Goal: Task Accomplishment & Management: Complete application form

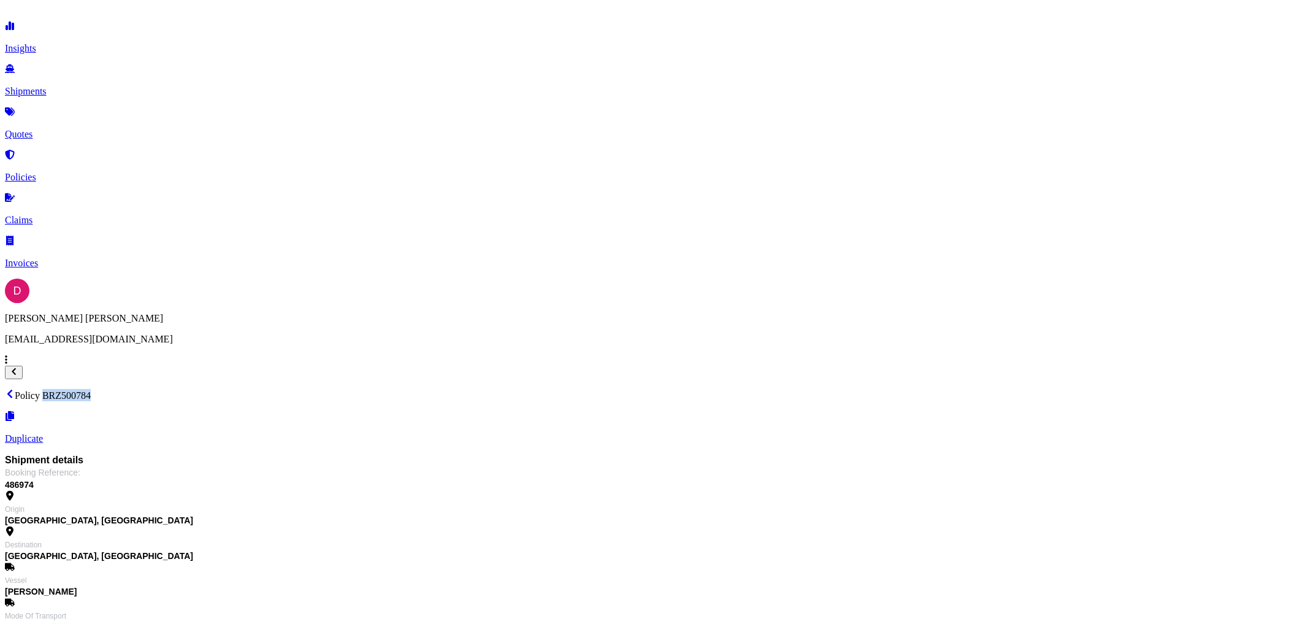
click at [1231, 433] on p "Duplicate" at bounding box center [654, 438] width 1298 height 11
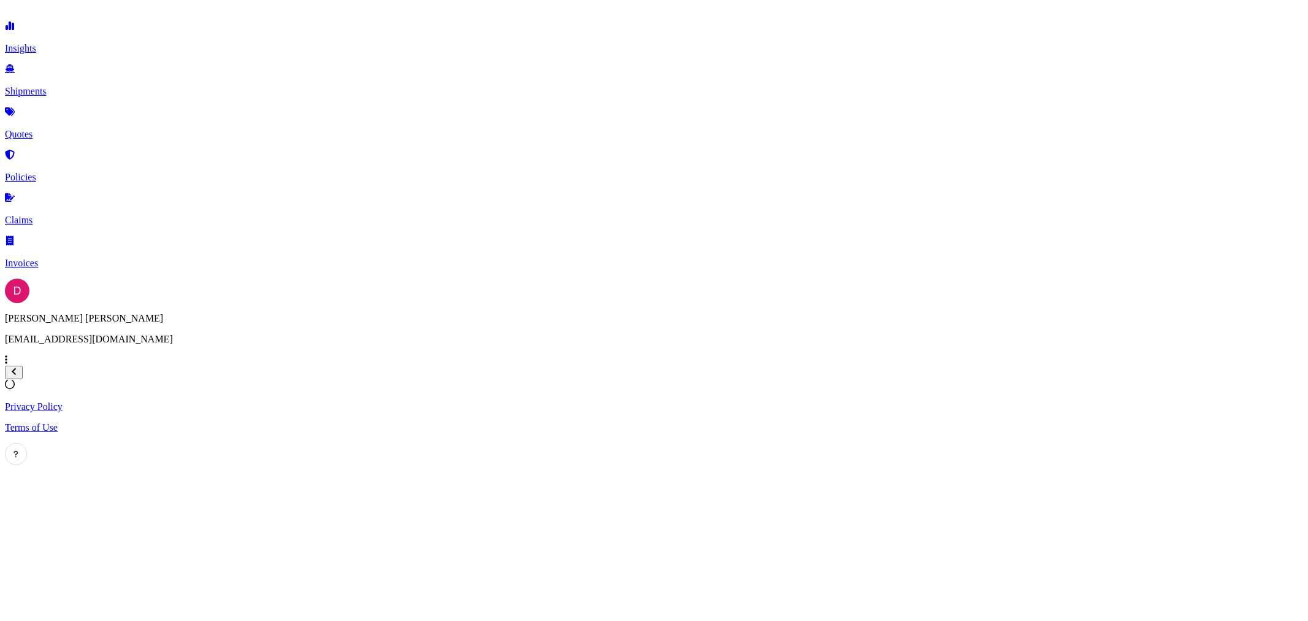
select select "Road"
select select "1"
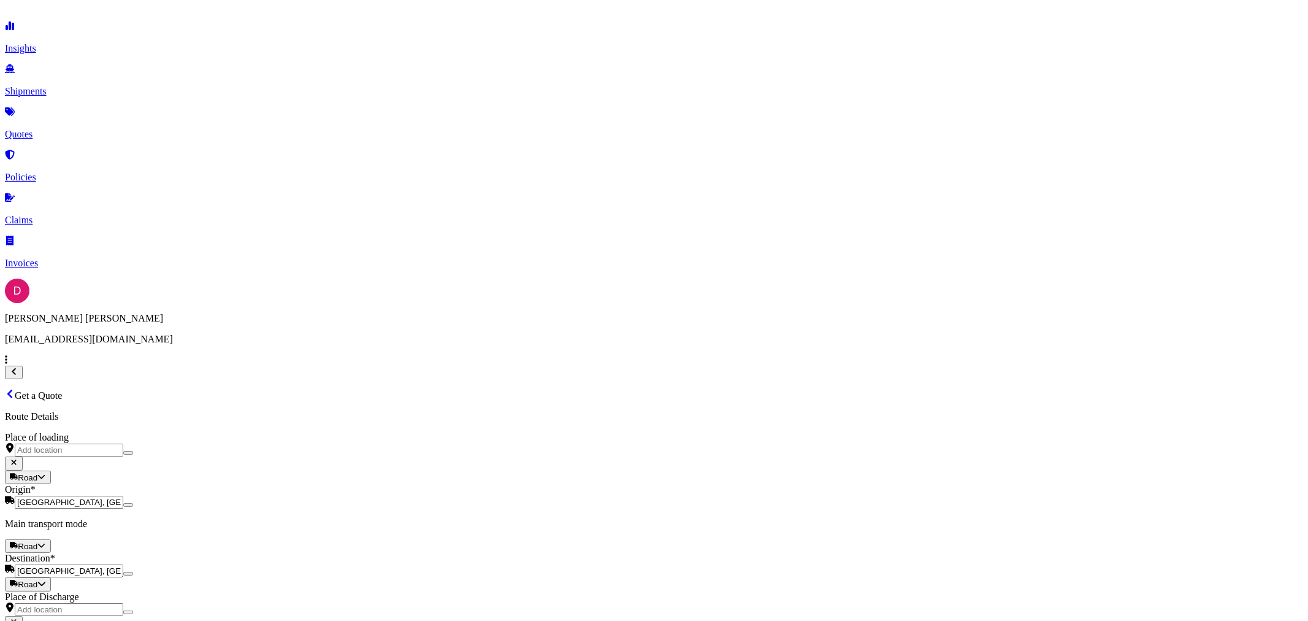
click at [123, 564] on input "[GEOGRAPHIC_DATA], [GEOGRAPHIC_DATA]" at bounding box center [69, 570] width 109 height 13
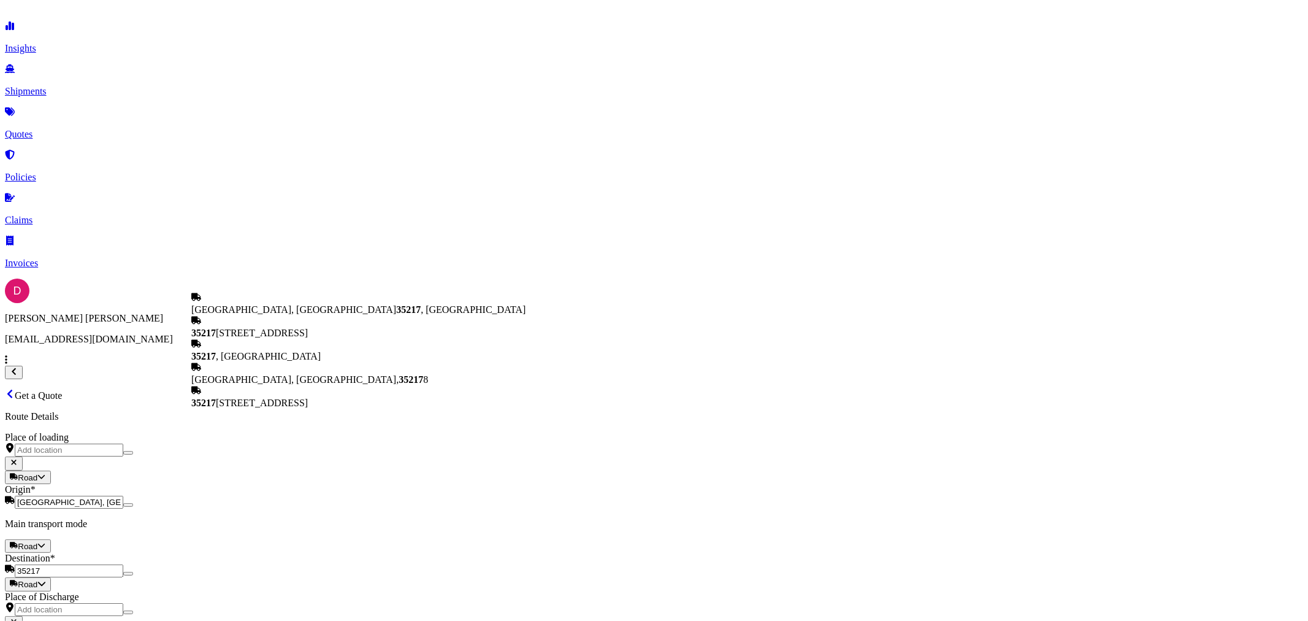
click at [286, 307] on span "[GEOGRAPHIC_DATA], AL 35217 , [GEOGRAPHIC_DATA]" at bounding box center [358, 309] width 334 height 10
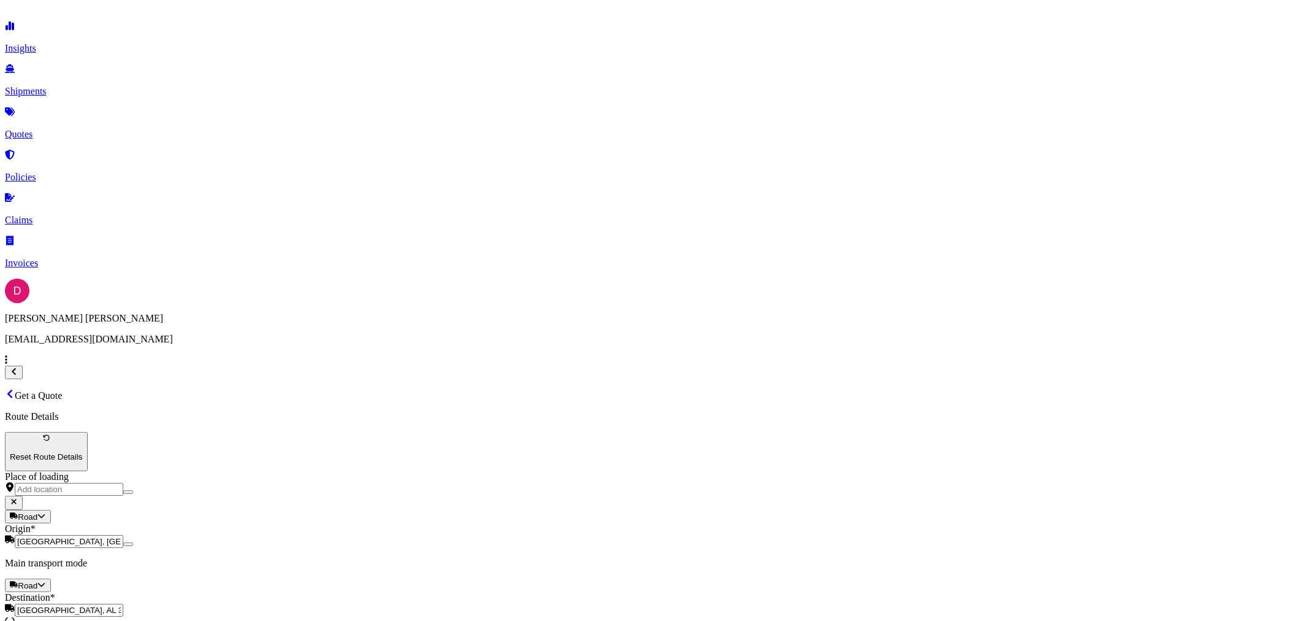
type input "[GEOGRAPHIC_DATA], AL 35217, [GEOGRAPHIC_DATA]"
paste input "20292.40"
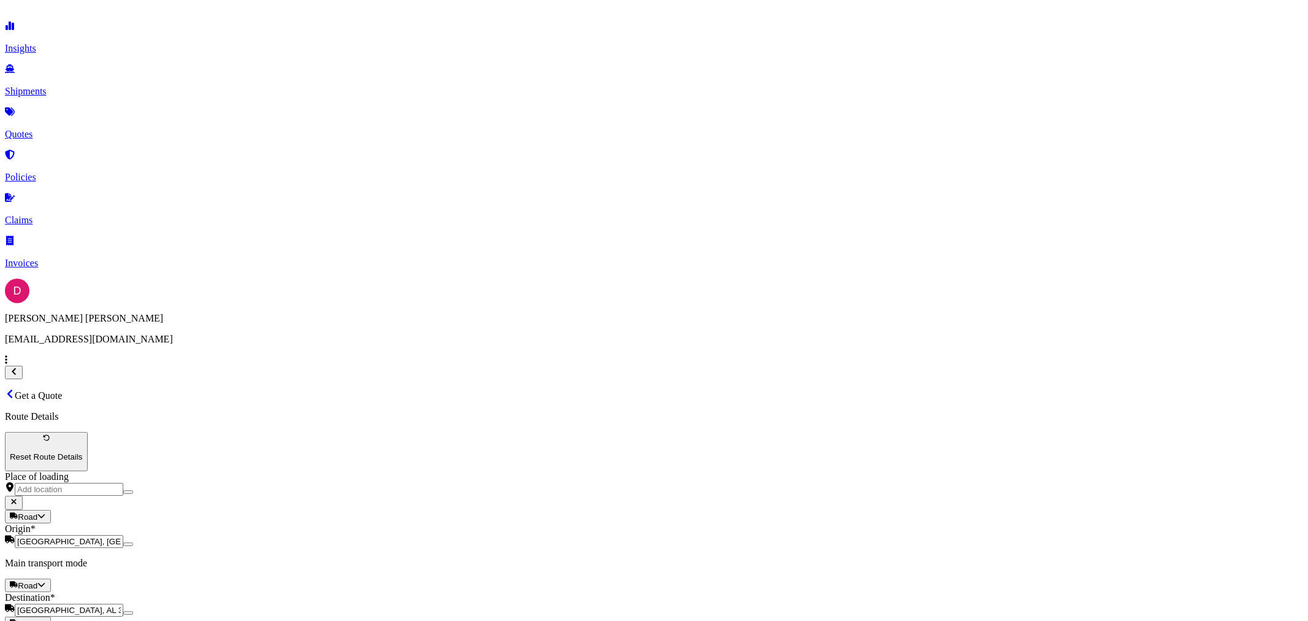
type input "20292.40"
type input "487018"
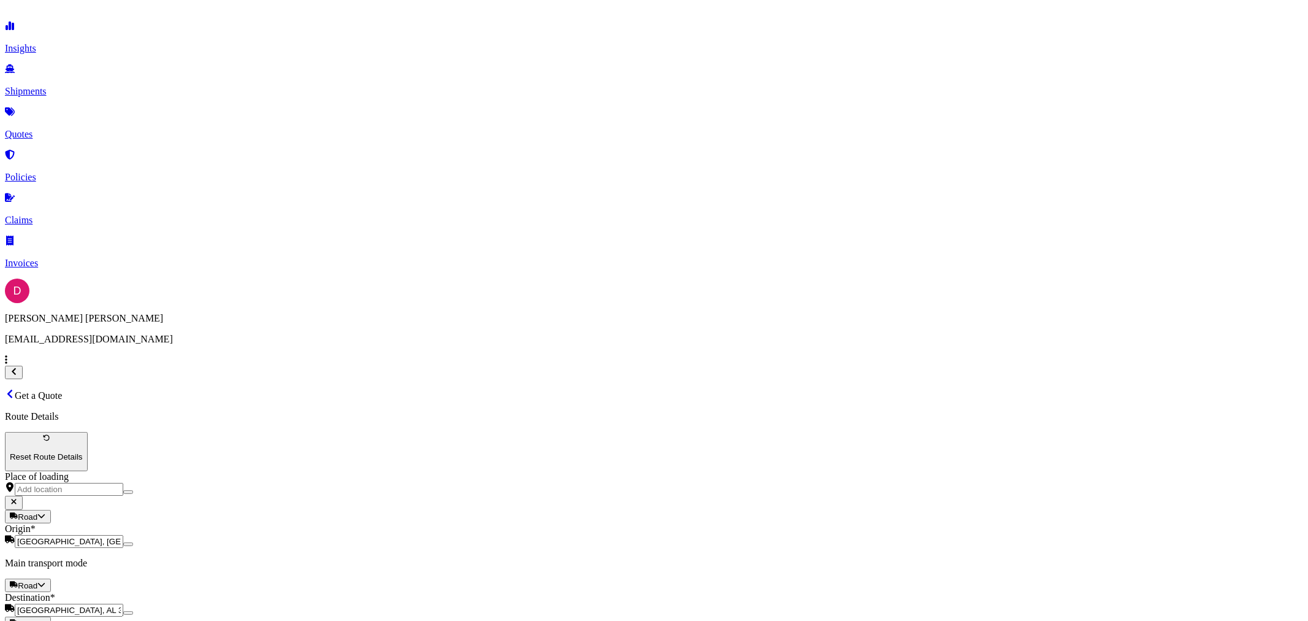
drag, startPoint x: 974, startPoint y: 341, endPoint x: 944, endPoint y: 351, distance: 31.2
paste input "487018"
type input "487018"
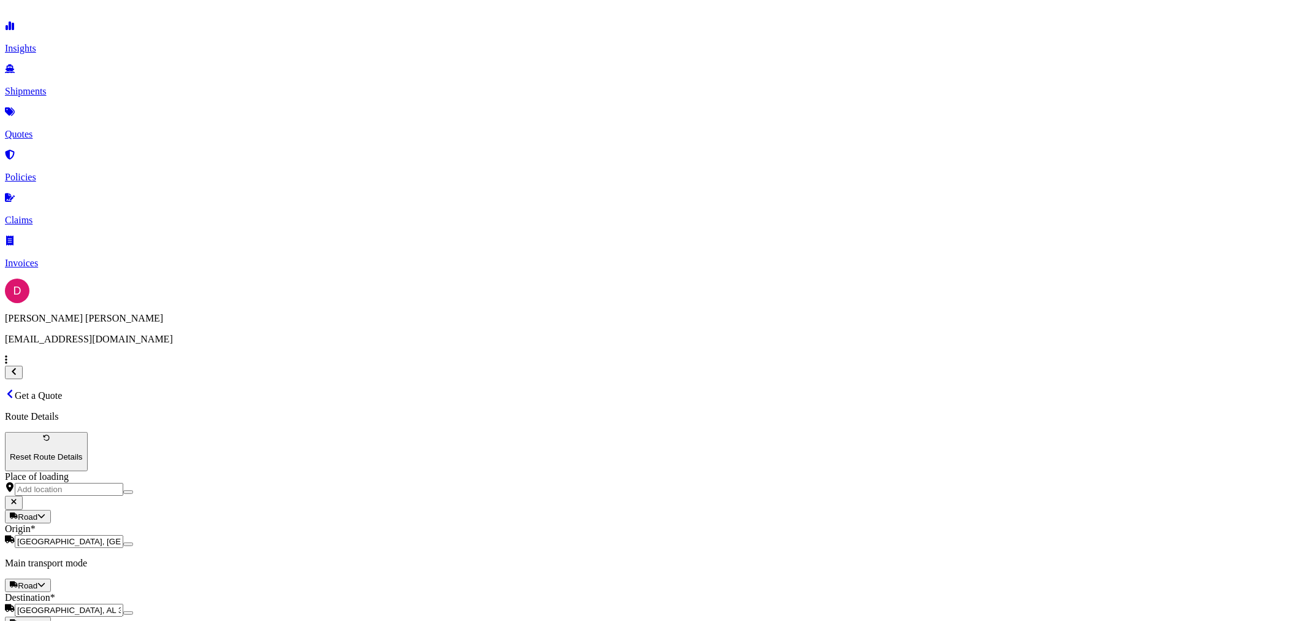
type input "573.47"
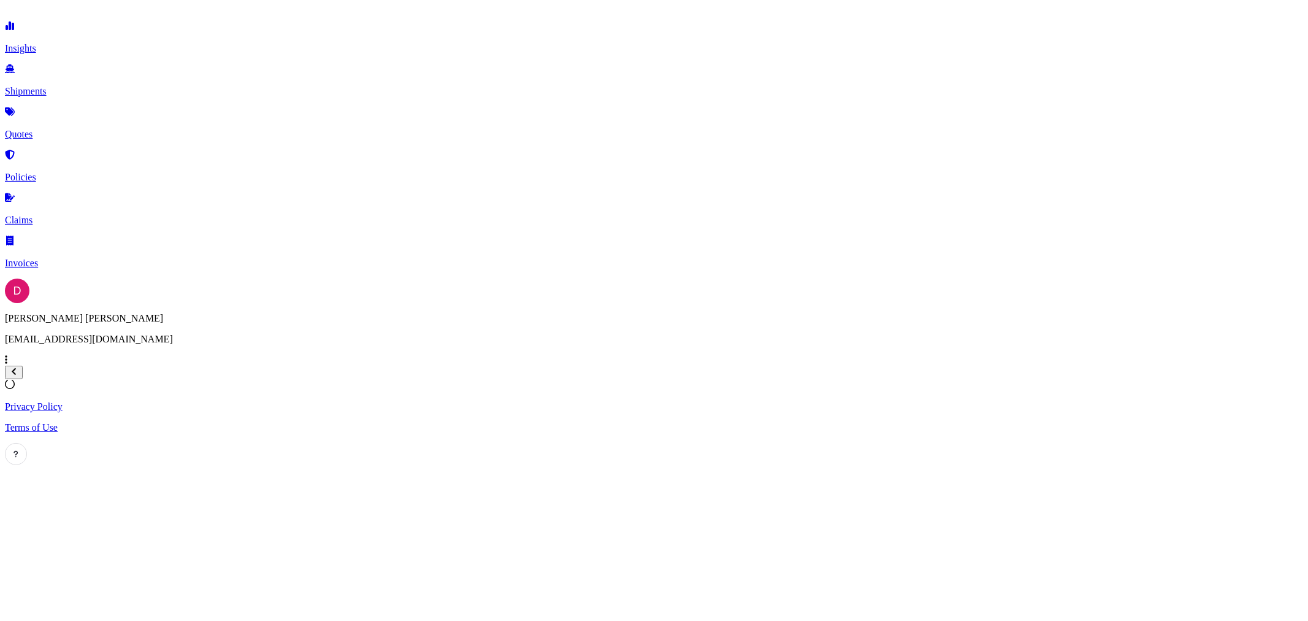
select select "Road"
select select "1"
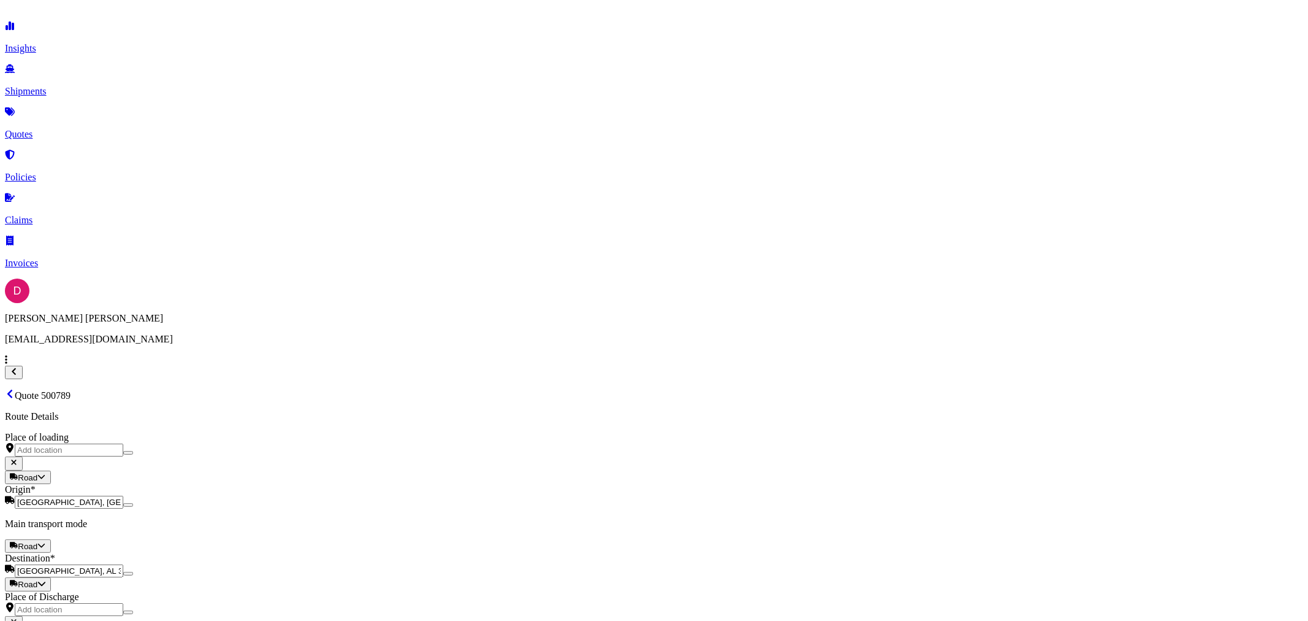
scroll to position [1518, 0]
click at [744, 305] on button "17" at bounding box center [750, 304] width 20 height 20
type input "[DATE]"
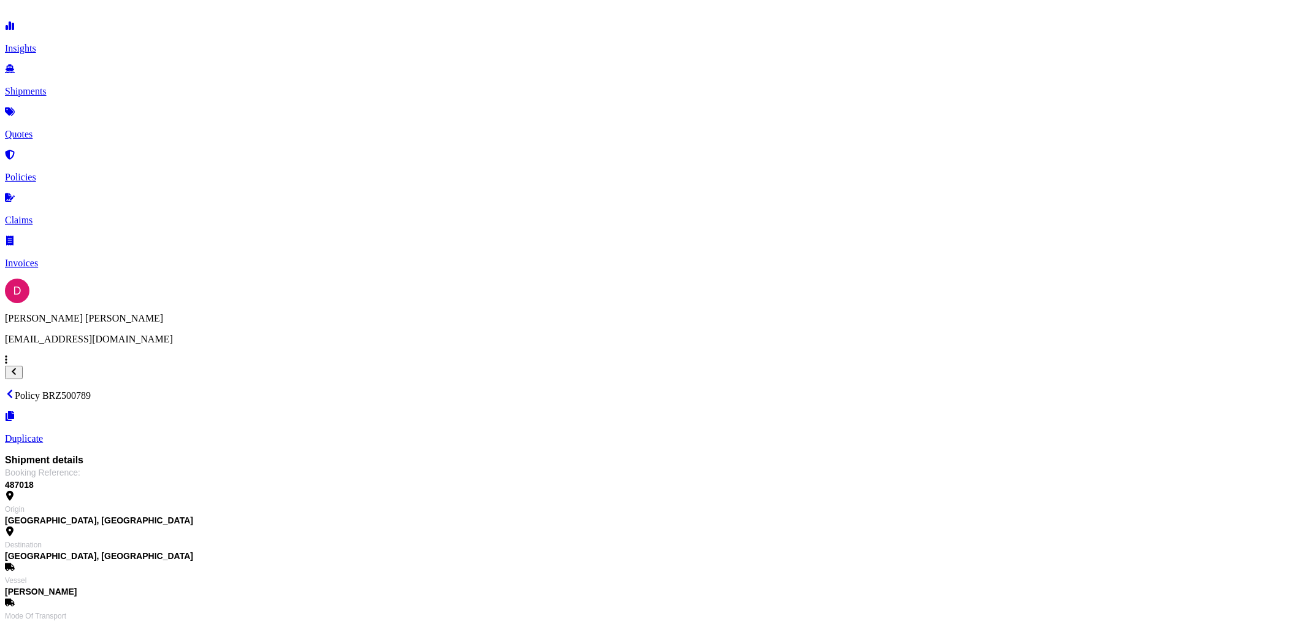
click at [243, 389] on p "Policy BRZ500789" at bounding box center [654, 395] width 1298 height 12
copy p "BRZ500789"
click at [1245, 433] on p "Duplicate" at bounding box center [654, 438] width 1298 height 11
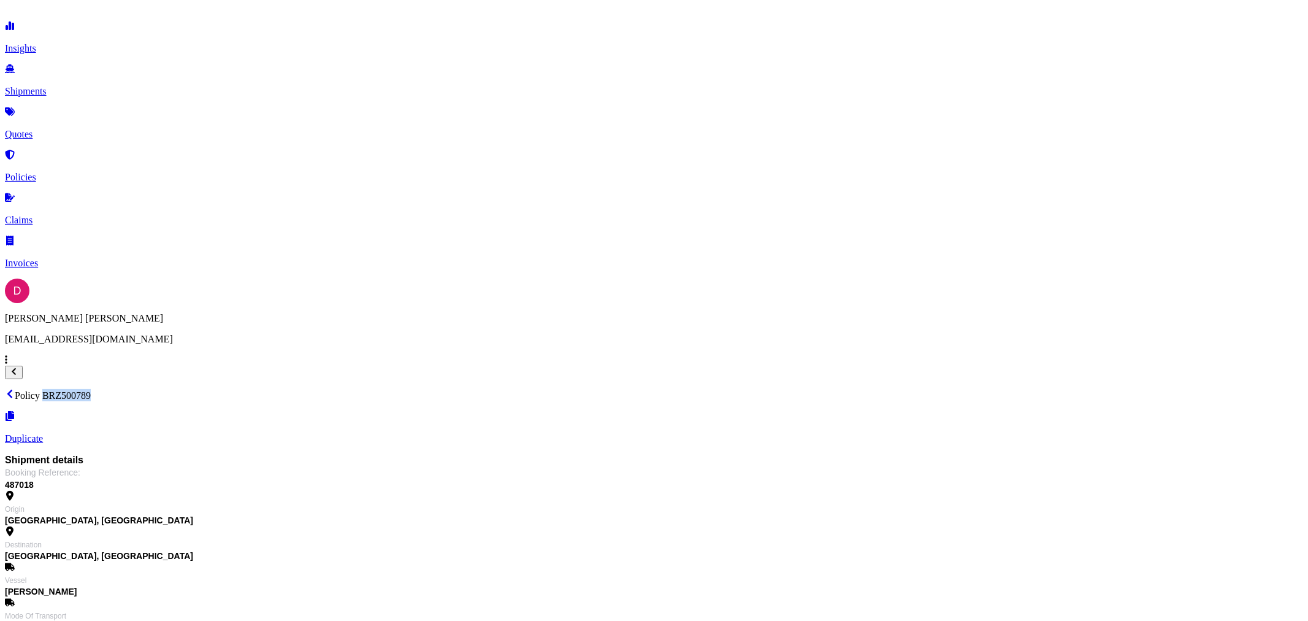
select select "Road"
select select "1"
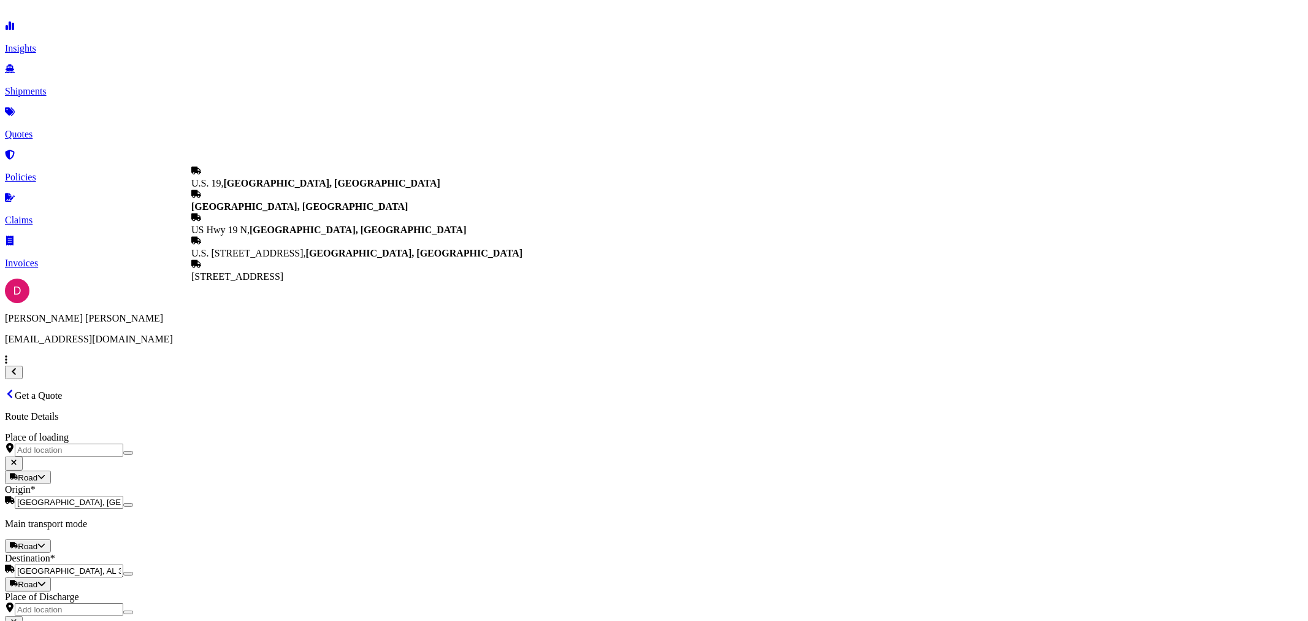
click at [123, 495] on input "[GEOGRAPHIC_DATA], [GEOGRAPHIC_DATA]" at bounding box center [69, 501] width 109 height 13
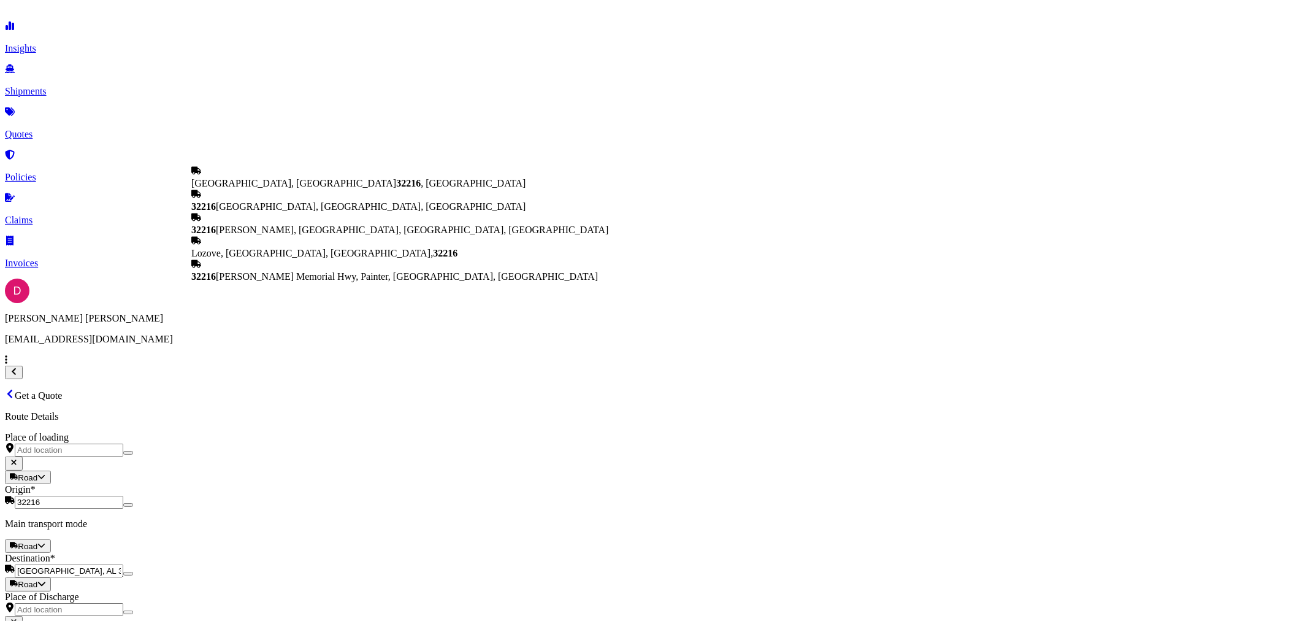
click at [297, 179] on div "[GEOGRAPHIC_DATA] , [GEOGRAPHIC_DATA]" at bounding box center [400, 177] width 418 height 23
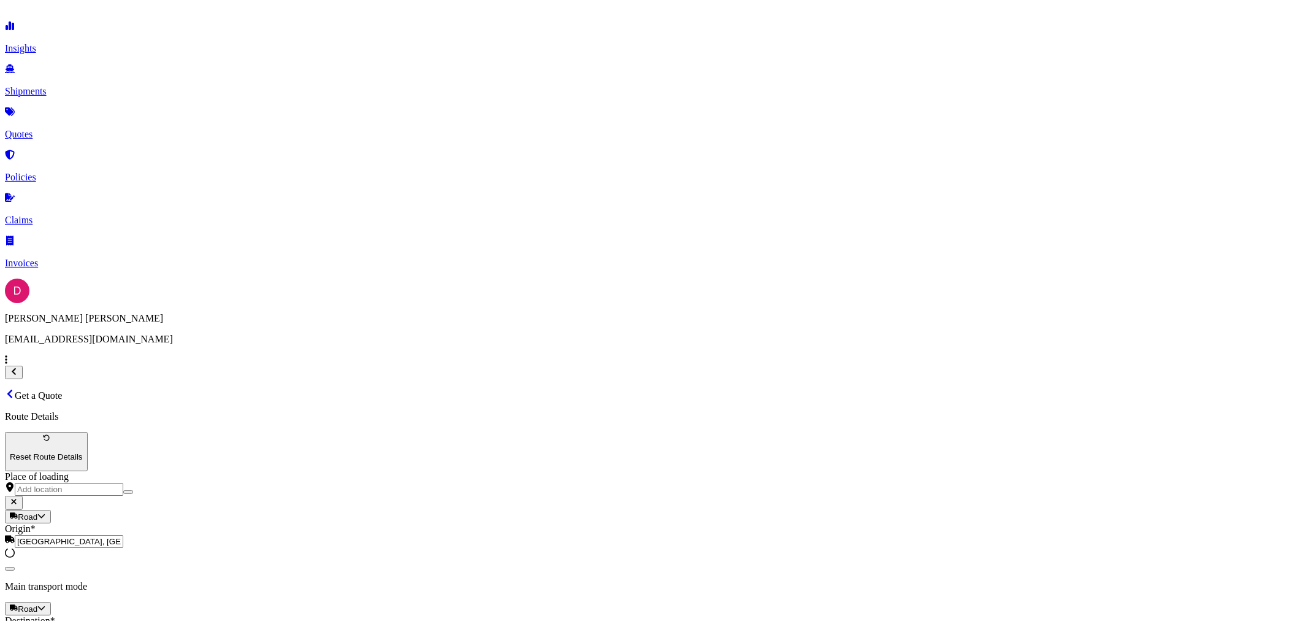
type input "[GEOGRAPHIC_DATA], [GEOGRAPHIC_DATA]"
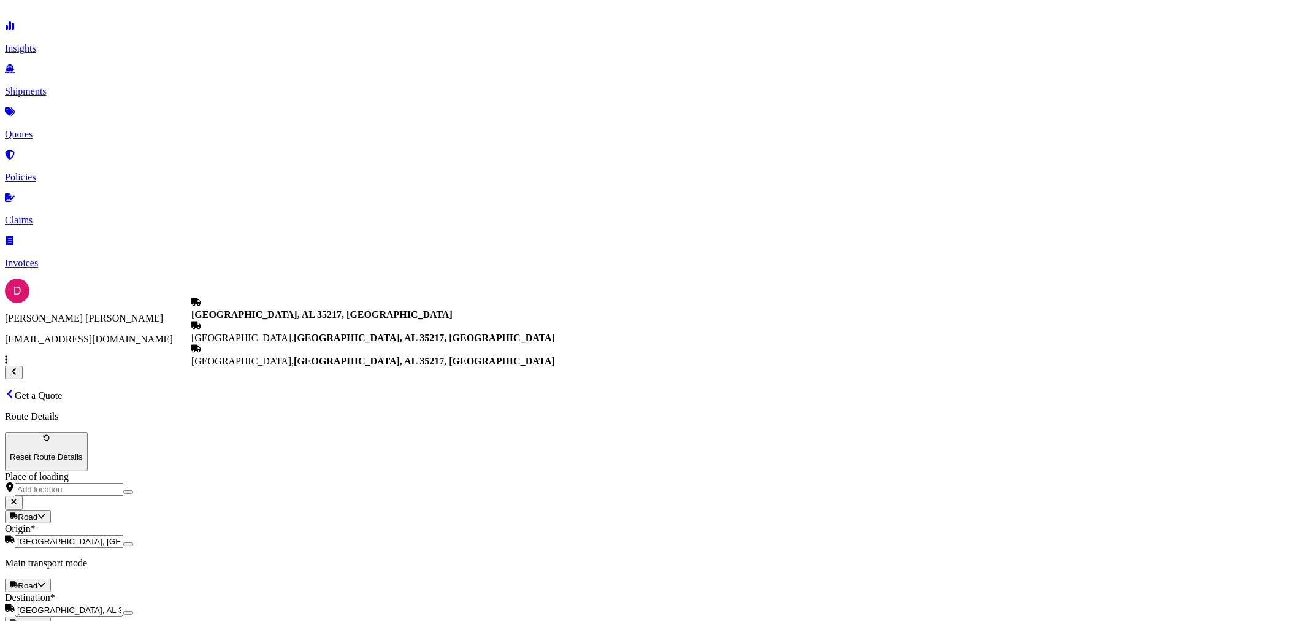
click at [123, 603] on input "[GEOGRAPHIC_DATA], AL 35217, [GEOGRAPHIC_DATA]" at bounding box center [69, 609] width 109 height 13
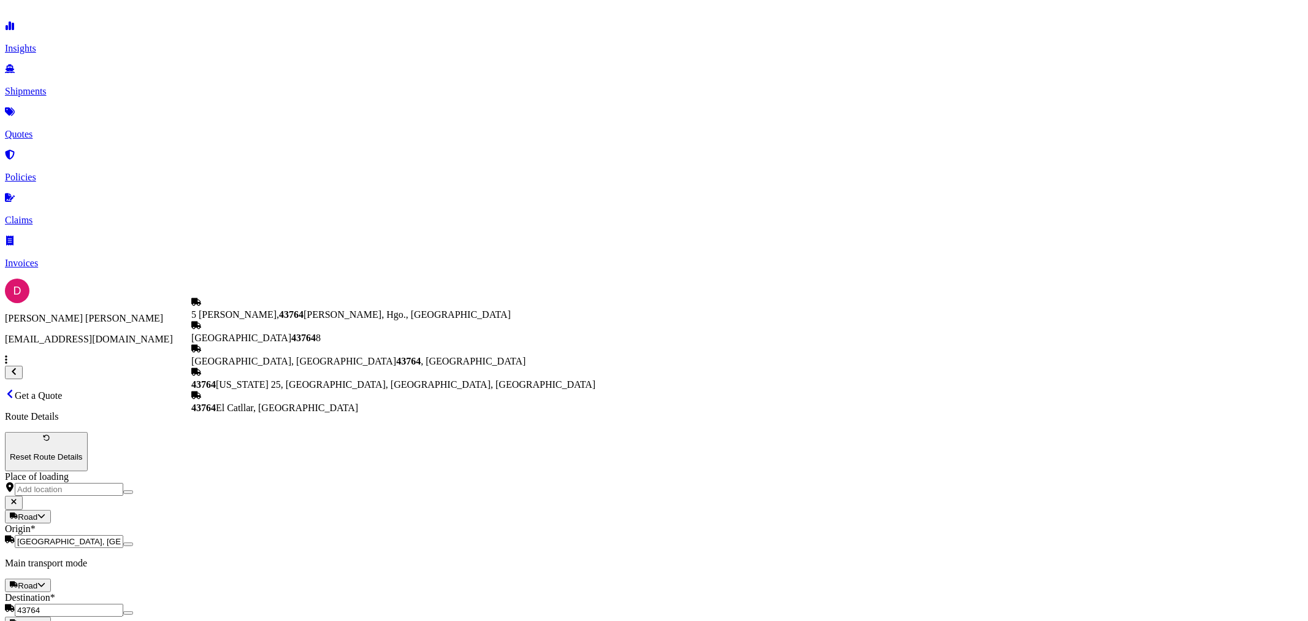
click at [301, 367] on div "[GEOGRAPHIC_DATA] , [GEOGRAPHIC_DATA]" at bounding box center [393, 354] width 404 height 23
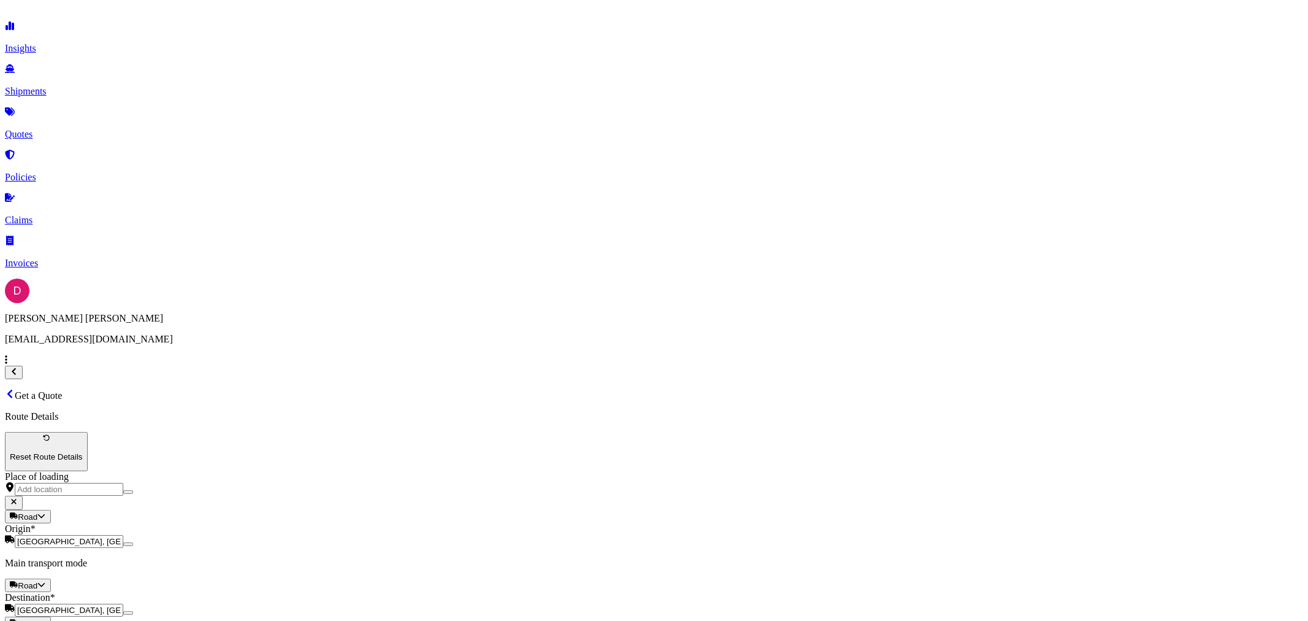
type input "[GEOGRAPHIC_DATA], [GEOGRAPHIC_DATA]"
drag, startPoint x: 535, startPoint y: 292, endPoint x: 508, endPoint y: 292, distance: 27.0
type input "20000.00"
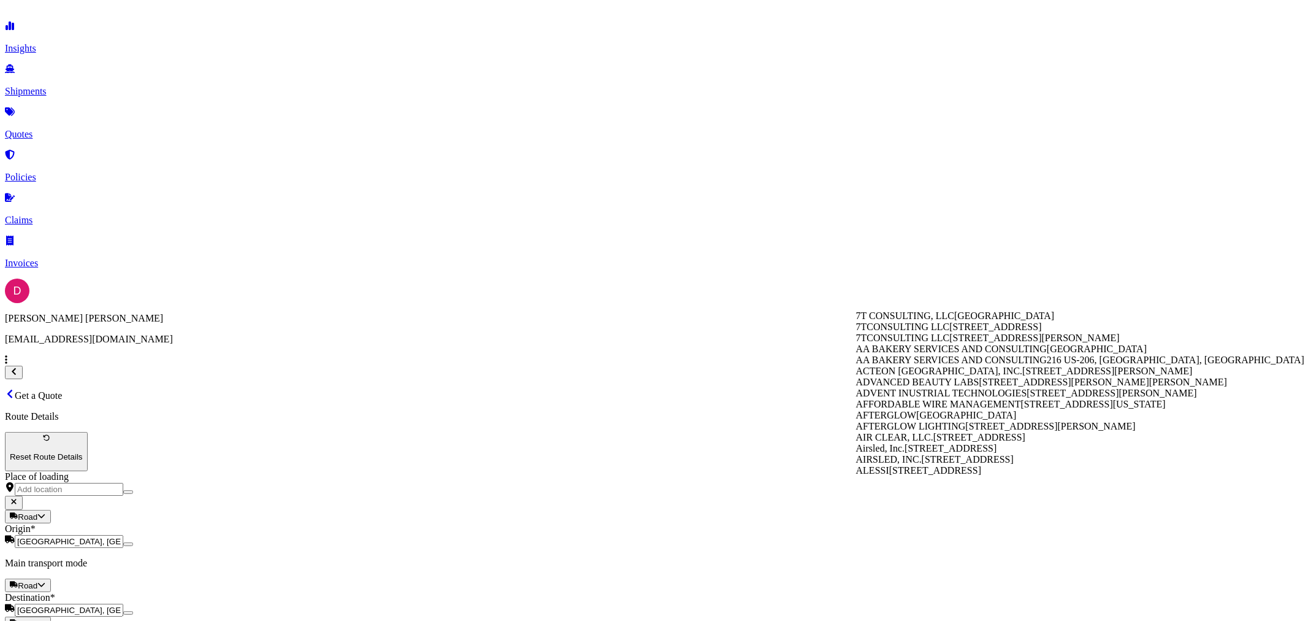
drag, startPoint x: 965, startPoint y: 297, endPoint x: 823, endPoint y: 291, distance: 142.4
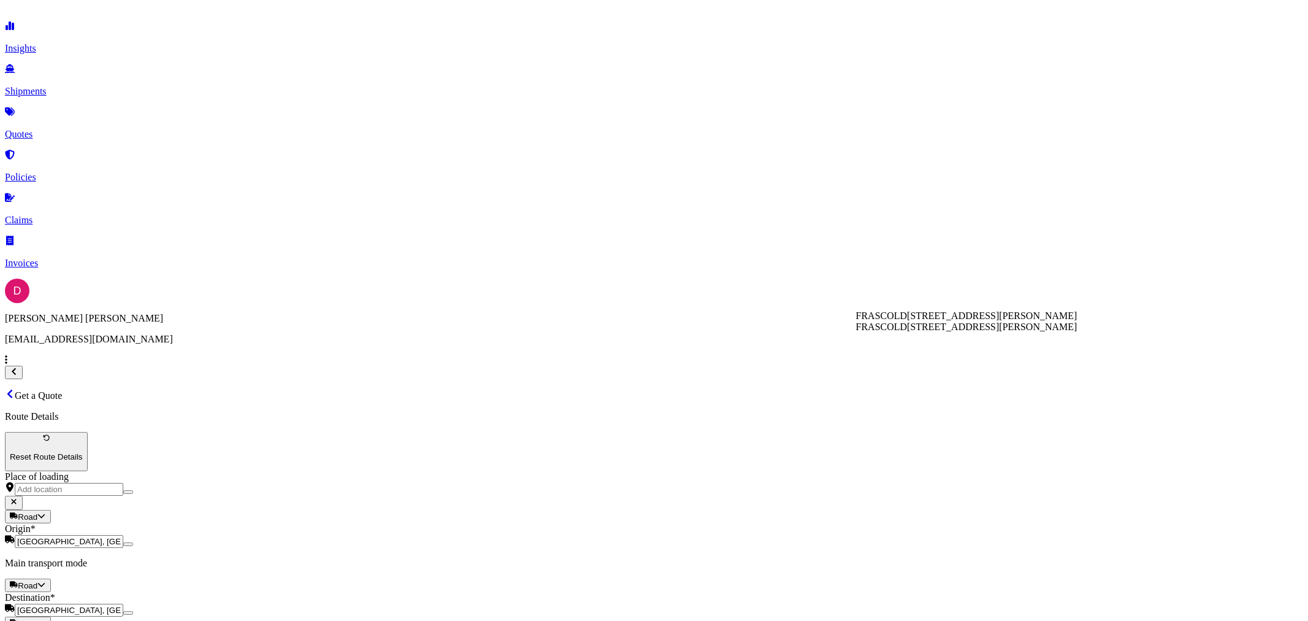
click at [934, 332] on span "[STREET_ADDRESS][PERSON_NAME]" at bounding box center [992, 326] width 170 height 10
type input "FRASCOLD"
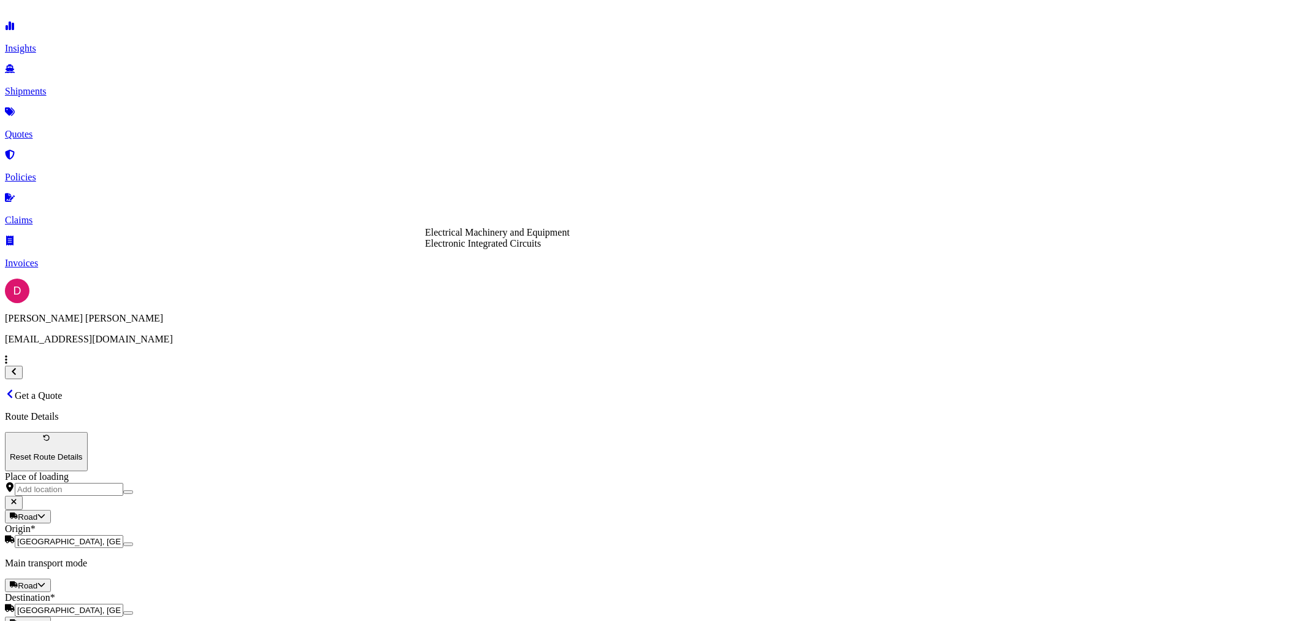
click at [529, 238] on div "Electrical Machinery and Equipment" at bounding box center [497, 232] width 145 height 11
type input "Electrical Machinery and Equipment"
drag, startPoint x: 993, startPoint y: 212, endPoint x: 838, endPoint y: 223, distance: 156.1
type textarea "COMPRESSORS"
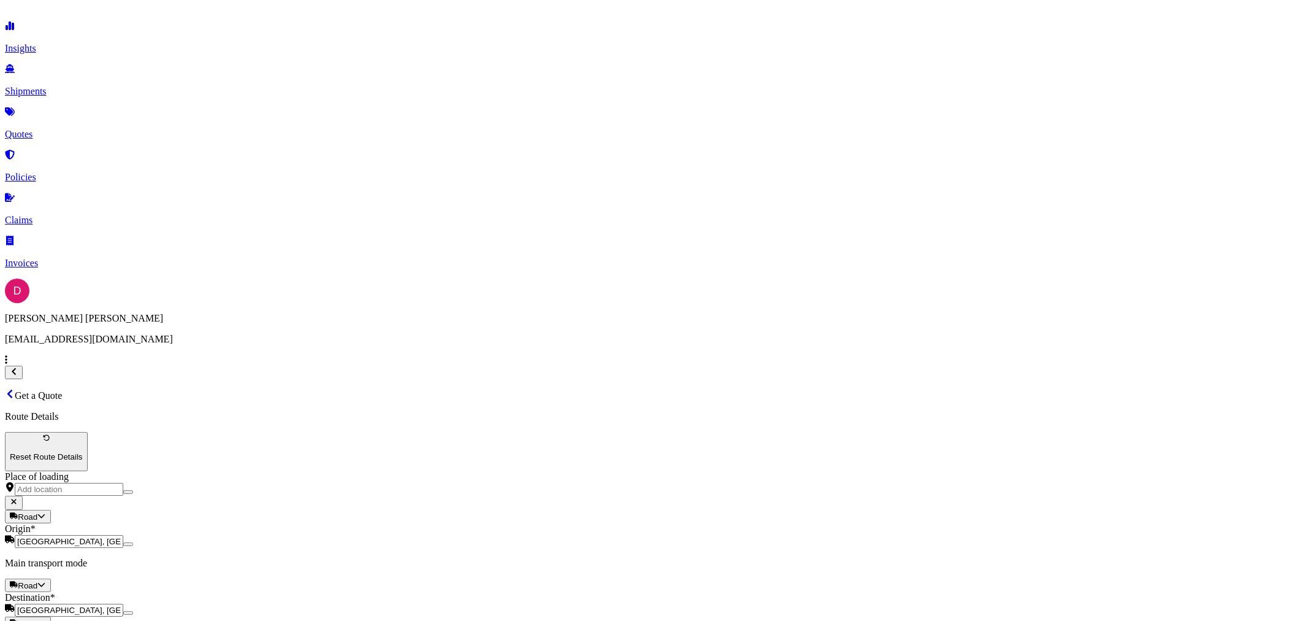
drag, startPoint x: 902, startPoint y: 387, endPoint x: 833, endPoint y: 384, distance: 69.3
type input "FEDEX PRIORITY"
drag, startPoint x: 969, startPoint y: 337, endPoint x: 930, endPoint y: 337, distance: 39.2
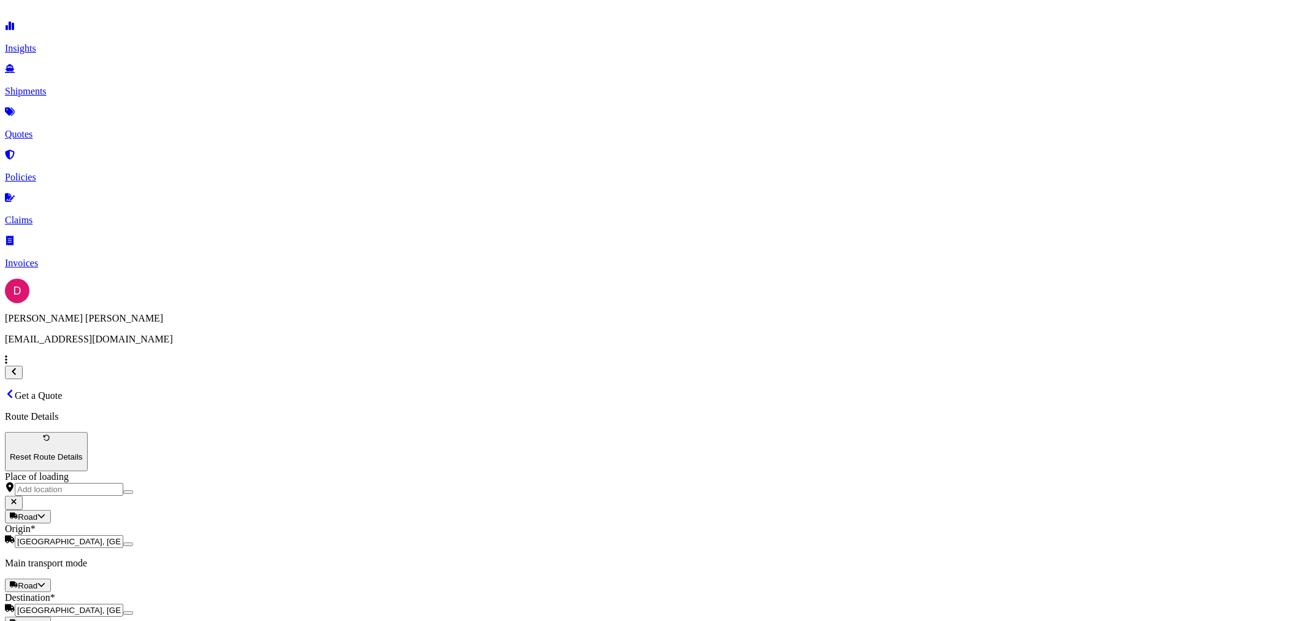
type input "552.34"
type input "487016"
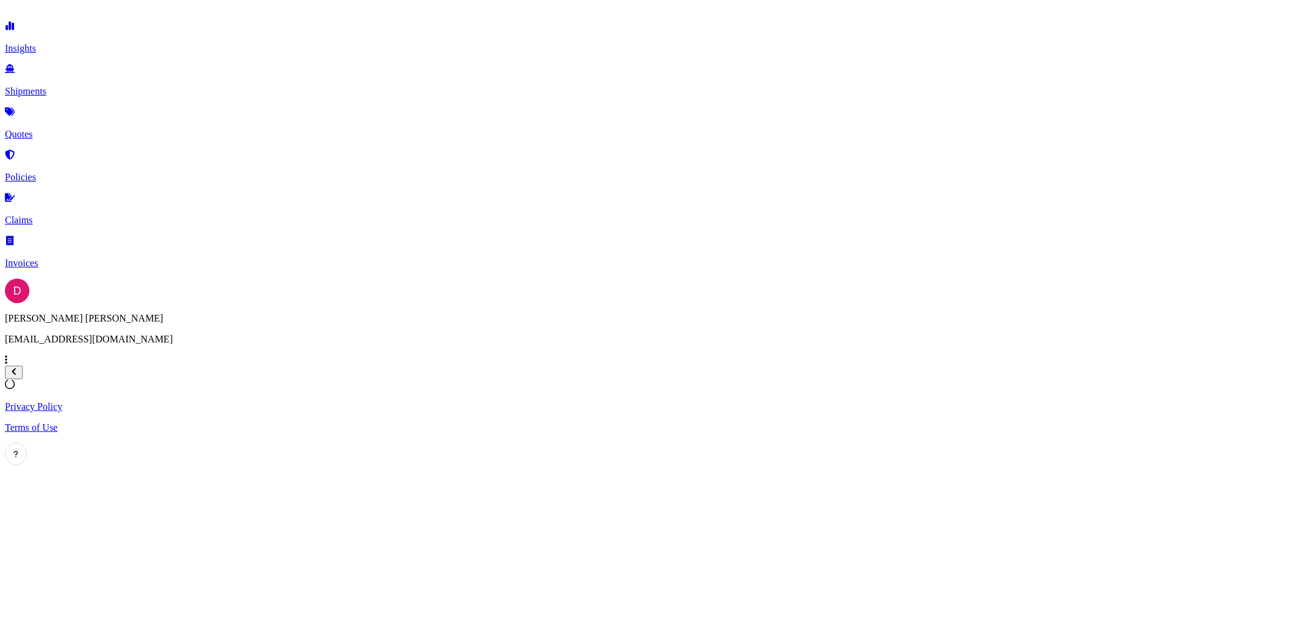
select select "Road"
select select "1"
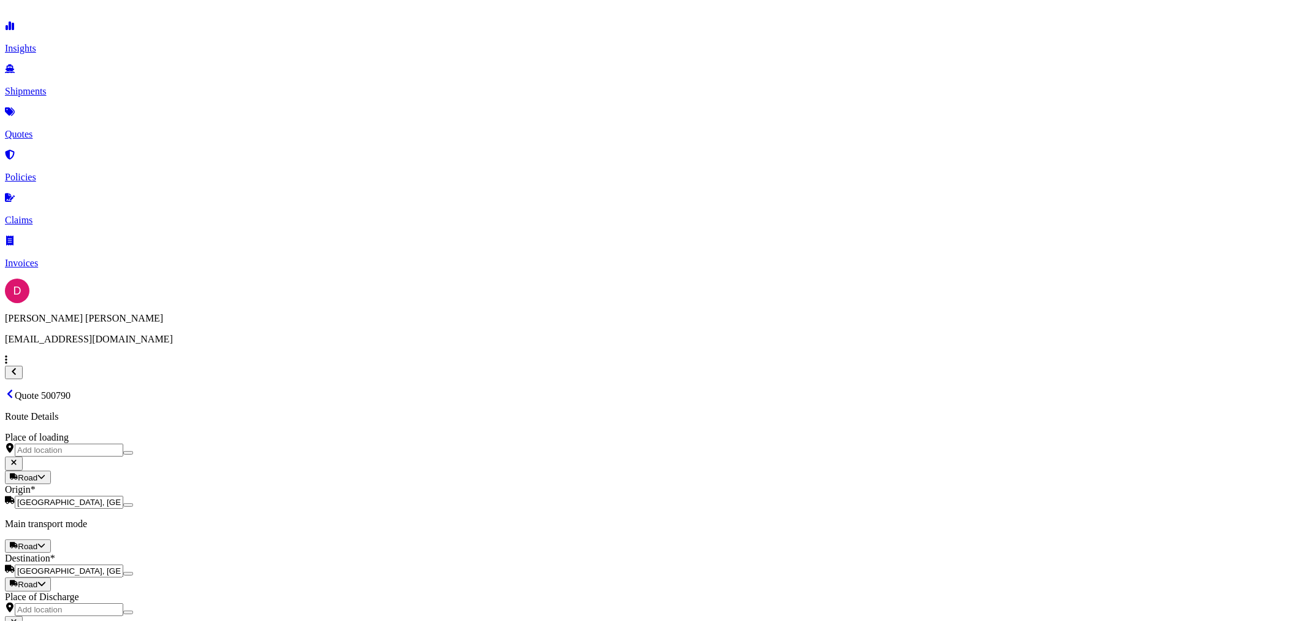
scroll to position [1518, 0]
click at [754, 302] on button "17" at bounding box center [750, 304] width 20 height 20
type input "[DATE]"
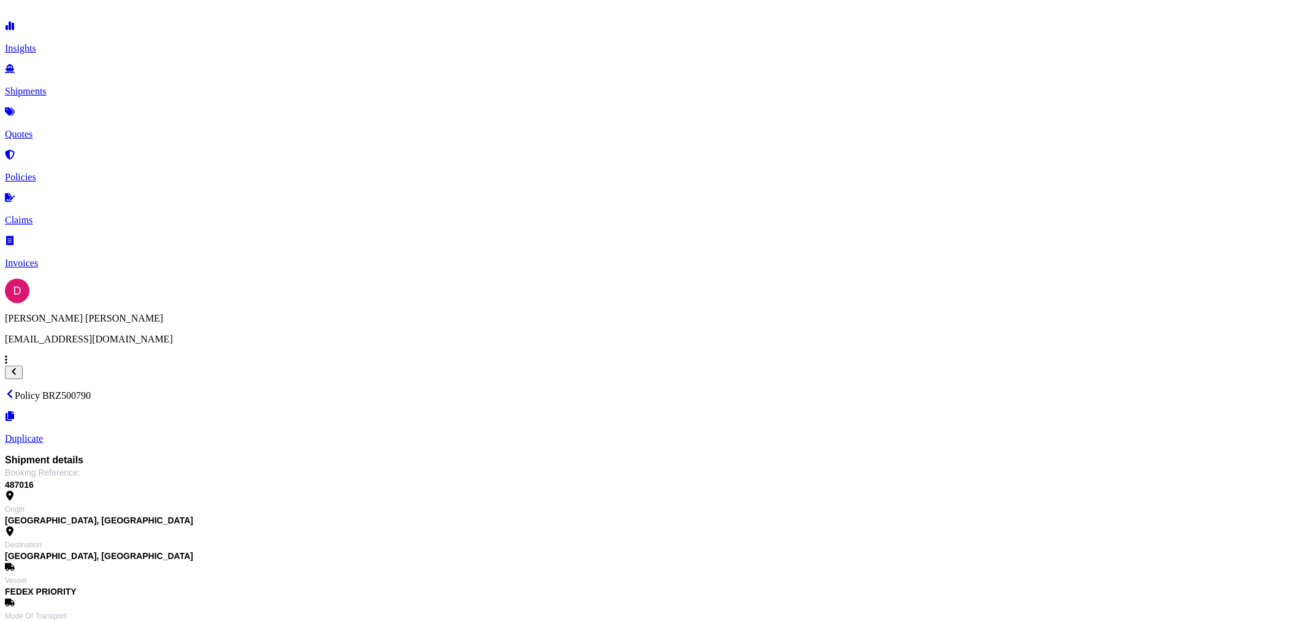
click at [278, 389] on p "Policy BRZ500790" at bounding box center [654, 395] width 1298 height 12
copy p "BRZ500790"
